Goal: Task Accomplishment & Management: Complete application form

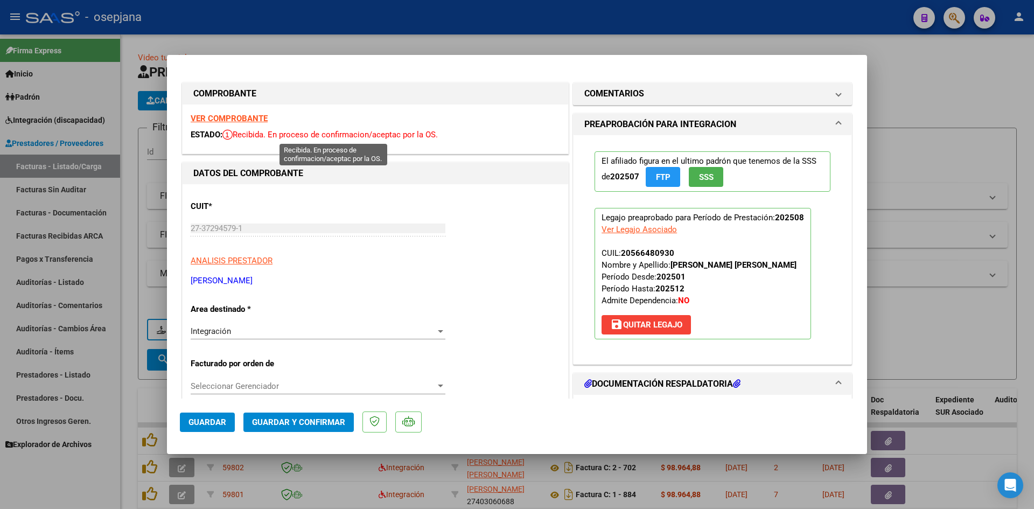
scroll to position [261, 0]
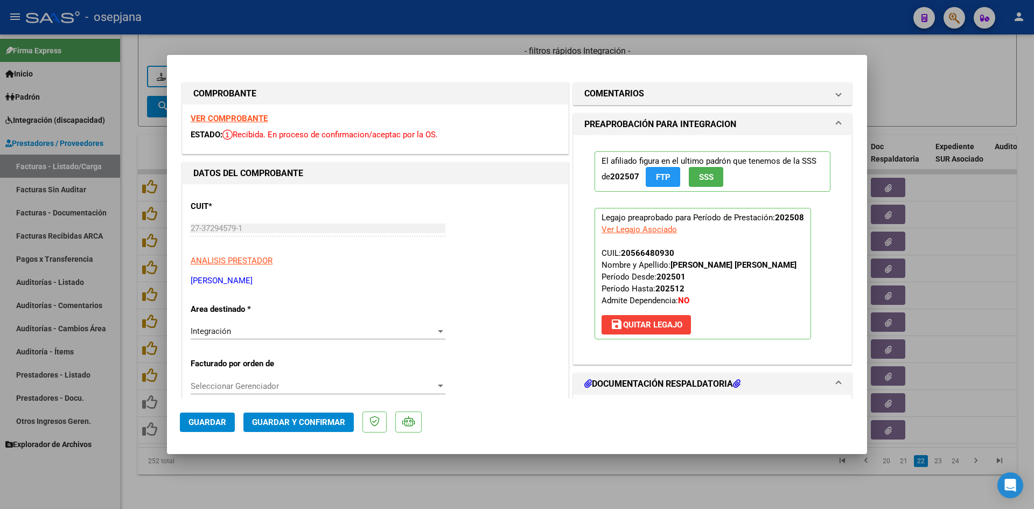
click at [375, 46] on div at bounding box center [517, 254] width 1034 height 509
type input "$ 0,00"
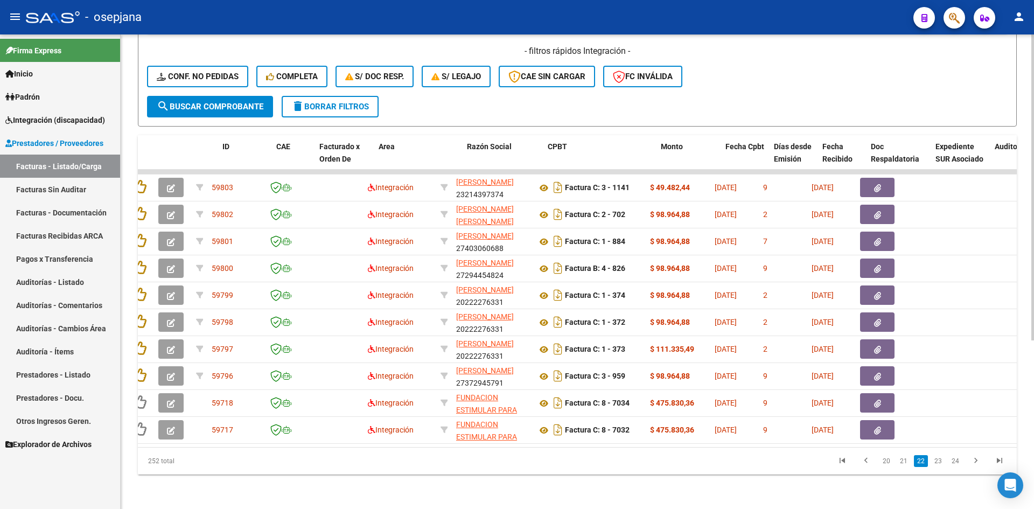
scroll to position [0, 0]
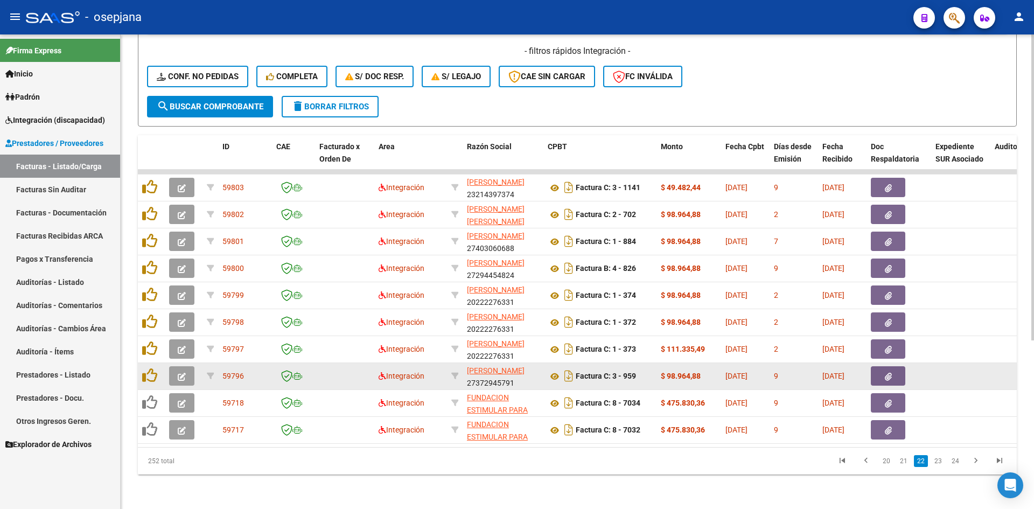
click at [177, 366] on button "button" at bounding box center [181, 375] width 25 height 19
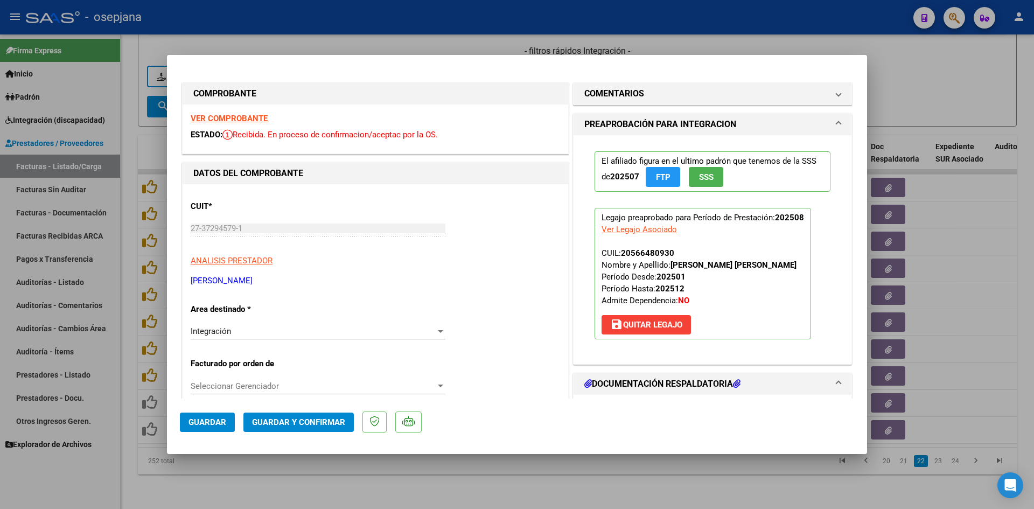
click at [253, 116] on strong "VER COMPROBANTE" at bounding box center [229, 119] width 77 height 10
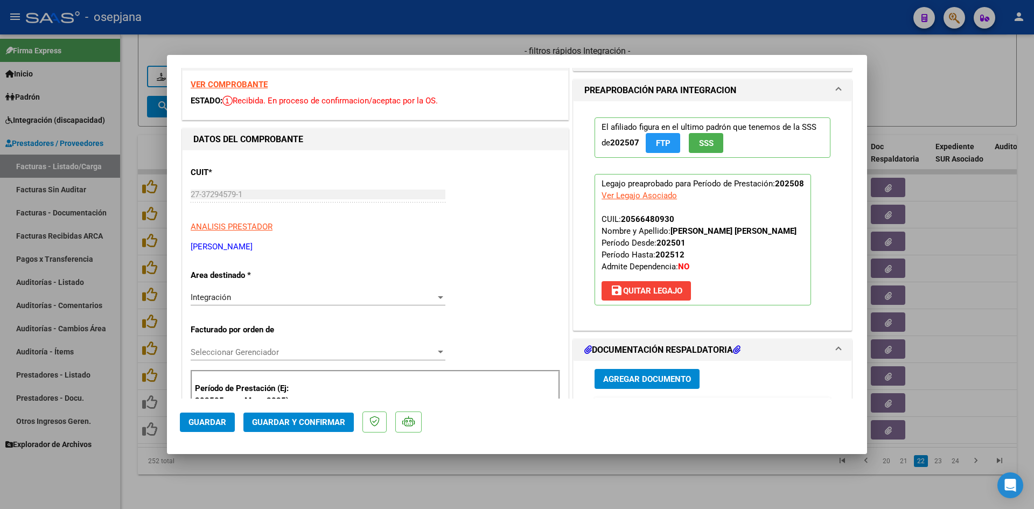
scroll to position [215, 0]
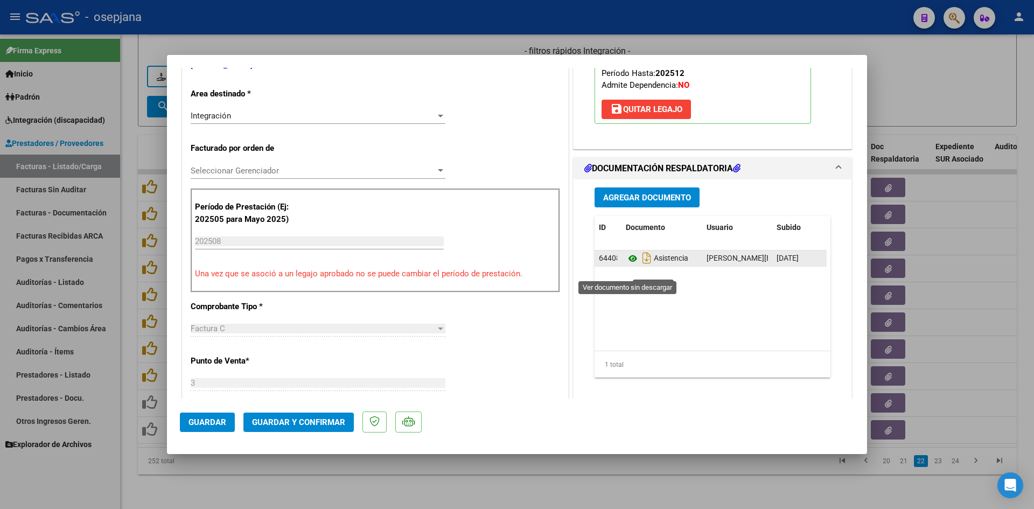
click at [628, 265] on icon at bounding box center [633, 258] width 14 height 13
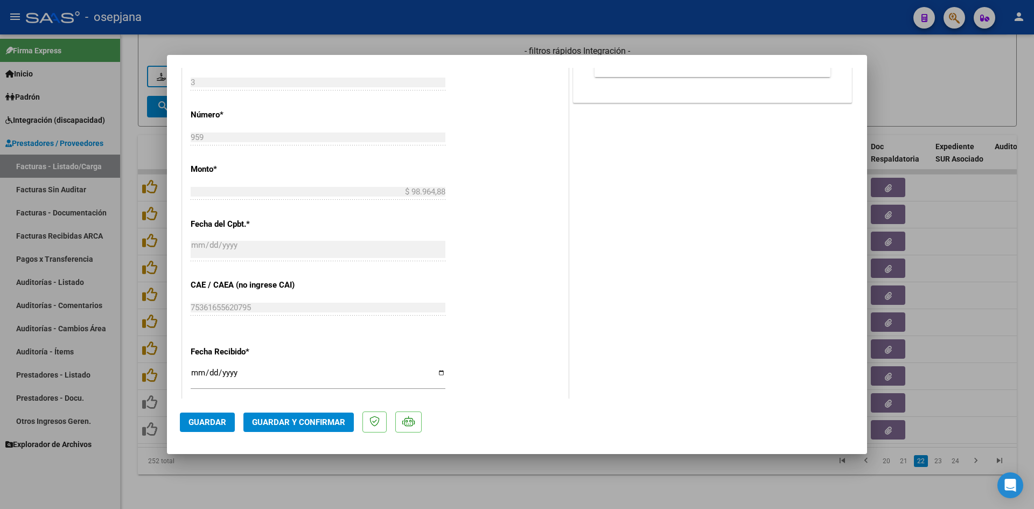
scroll to position [646, 0]
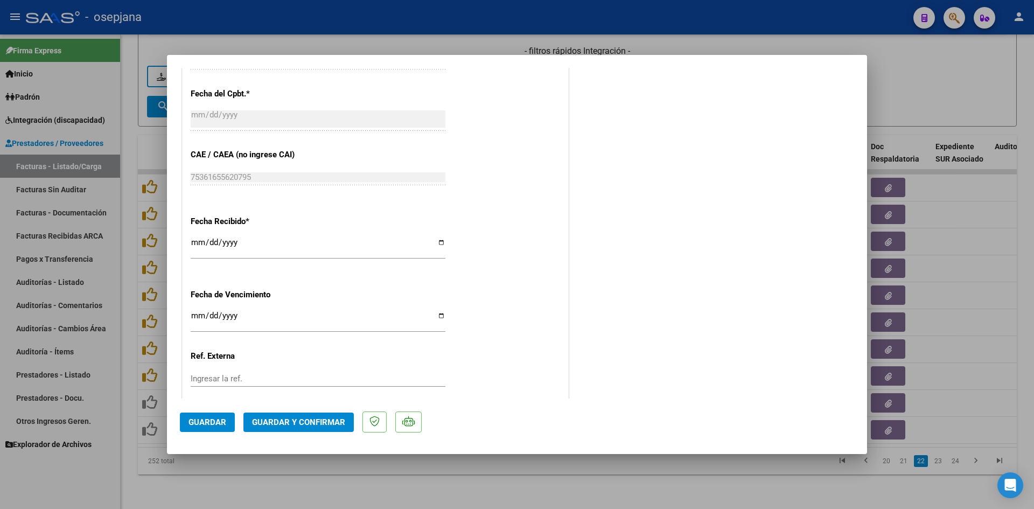
click at [196, 318] on input "[DATE]" at bounding box center [318, 319] width 255 height 17
type input "[DATE]"
click at [280, 420] on span "Guardar y Confirmar" at bounding box center [298, 422] width 93 height 10
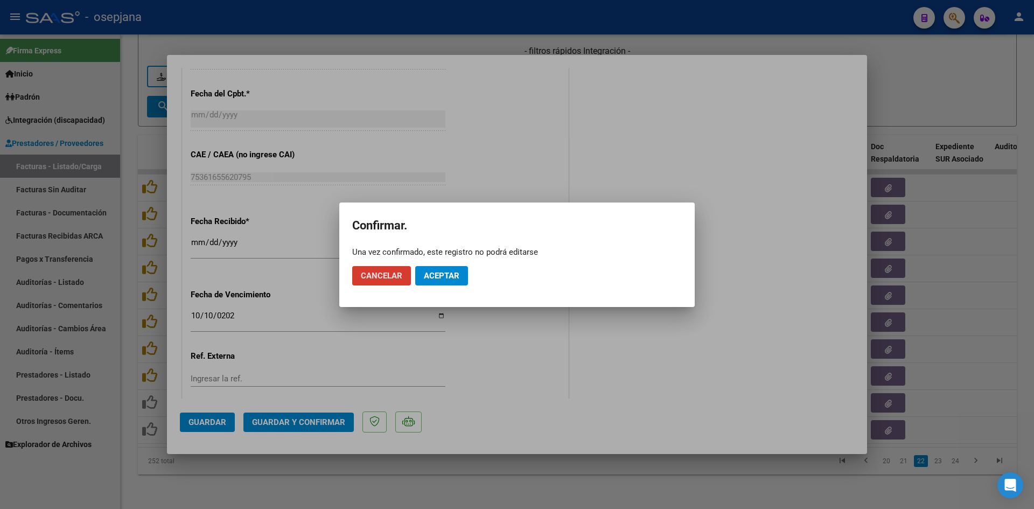
click at [453, 269] on button "Aceptar" at bounding box center [441, 275] width 53 height 19
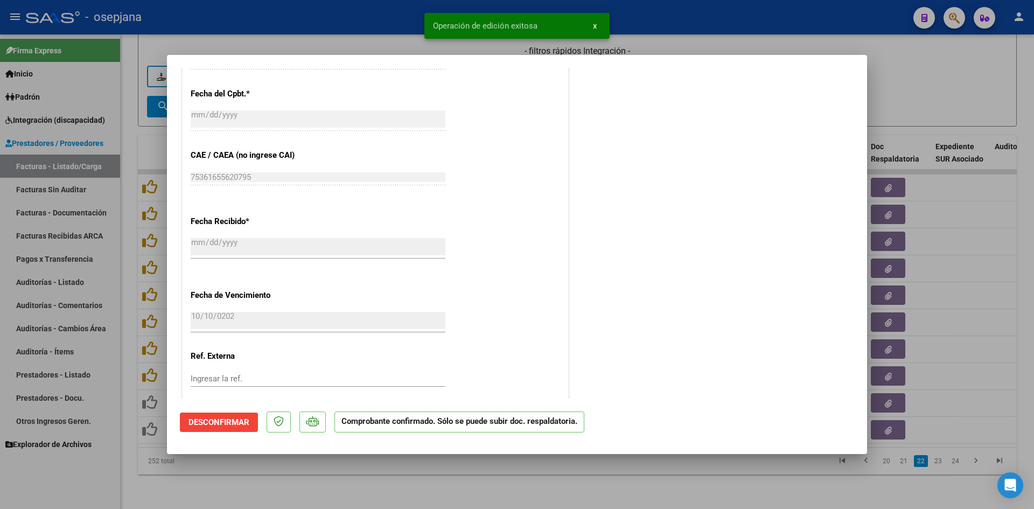
click at [945, 98] on div at bounding box center [517, 254] width 1034 height 509
type input "$ 0,00"
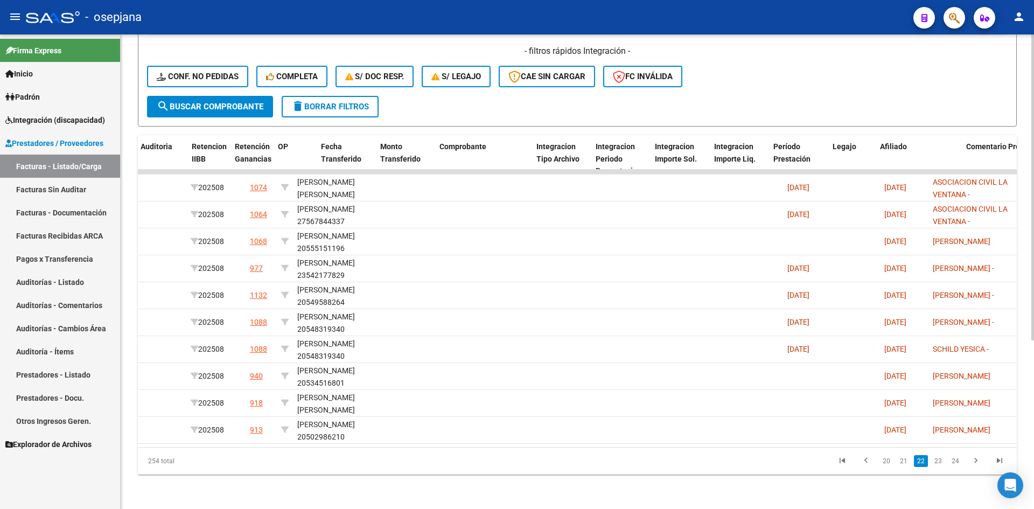
scroll to position [0, 0]
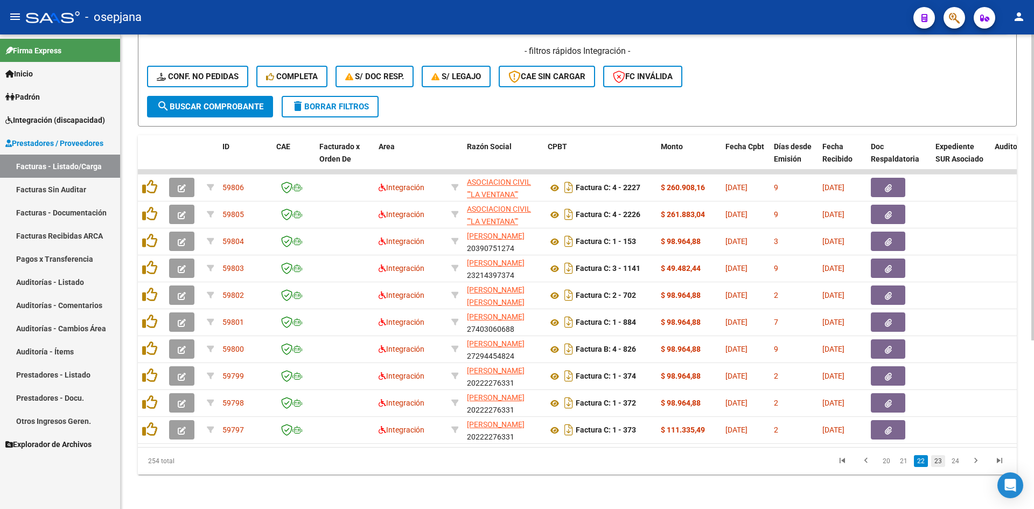
click at [941, 463] on link "23" at bounding box center [938, 461] width 14 height 12
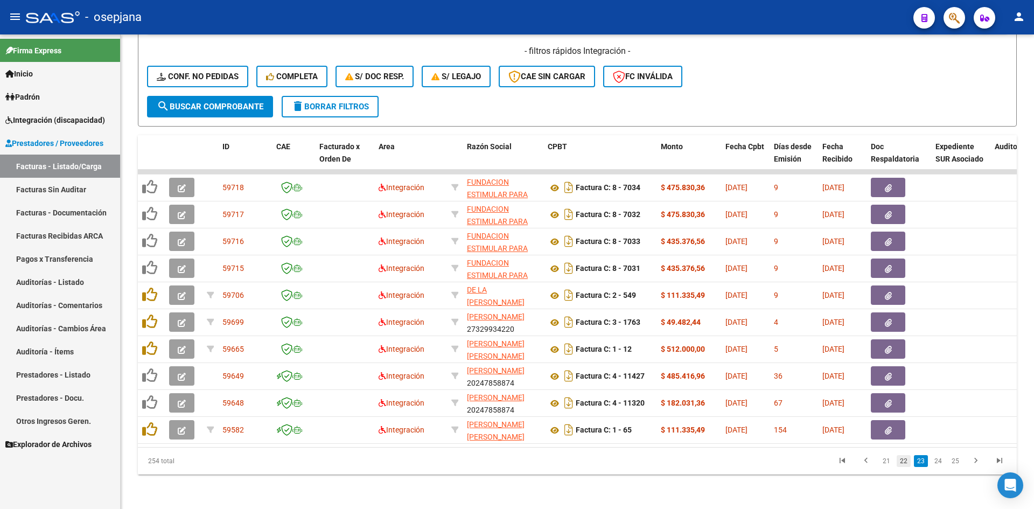
click at [906, 465] on link "22" at bounding box center [904, 461] width 14 height 12
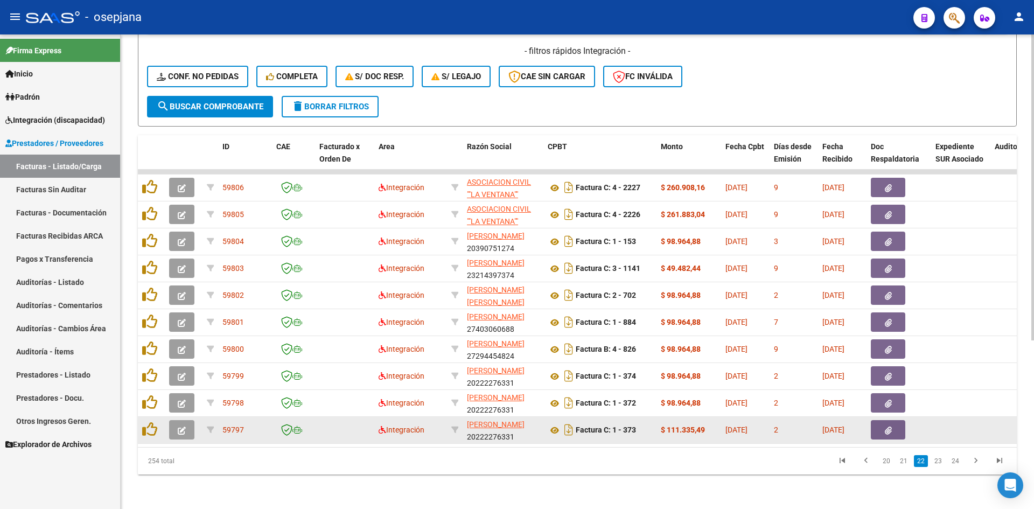
click at [183, 427] on icon "button" at bounding box center [182, 431] width 8 height 8
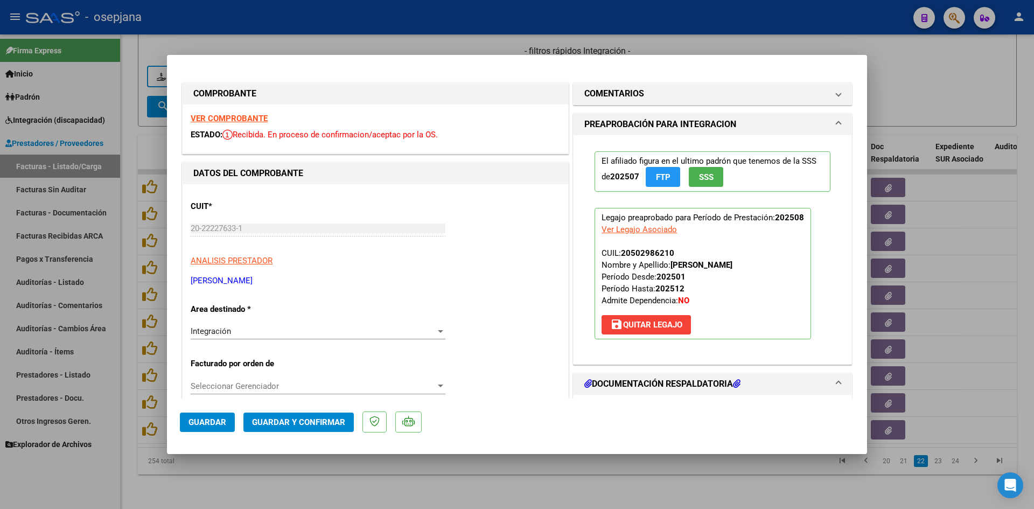
click at [225, 119] on strong "VER COMPROBANTE" at bounding box center [229, 119] width 77 height 10
